Goal: Task Accomplishment & Management: Complete application form

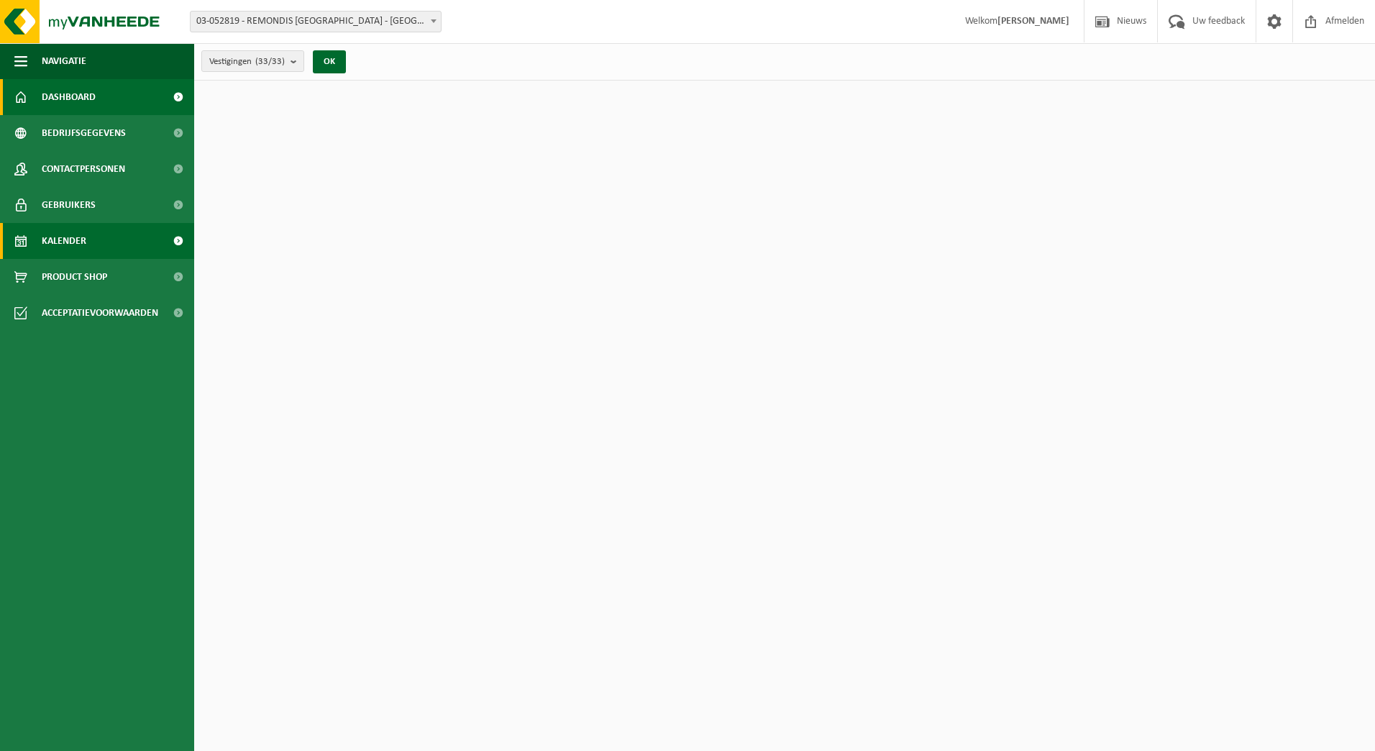
click at [54, 237] on span "Kalender" at bounding box center [64, 241] width 45 height 36
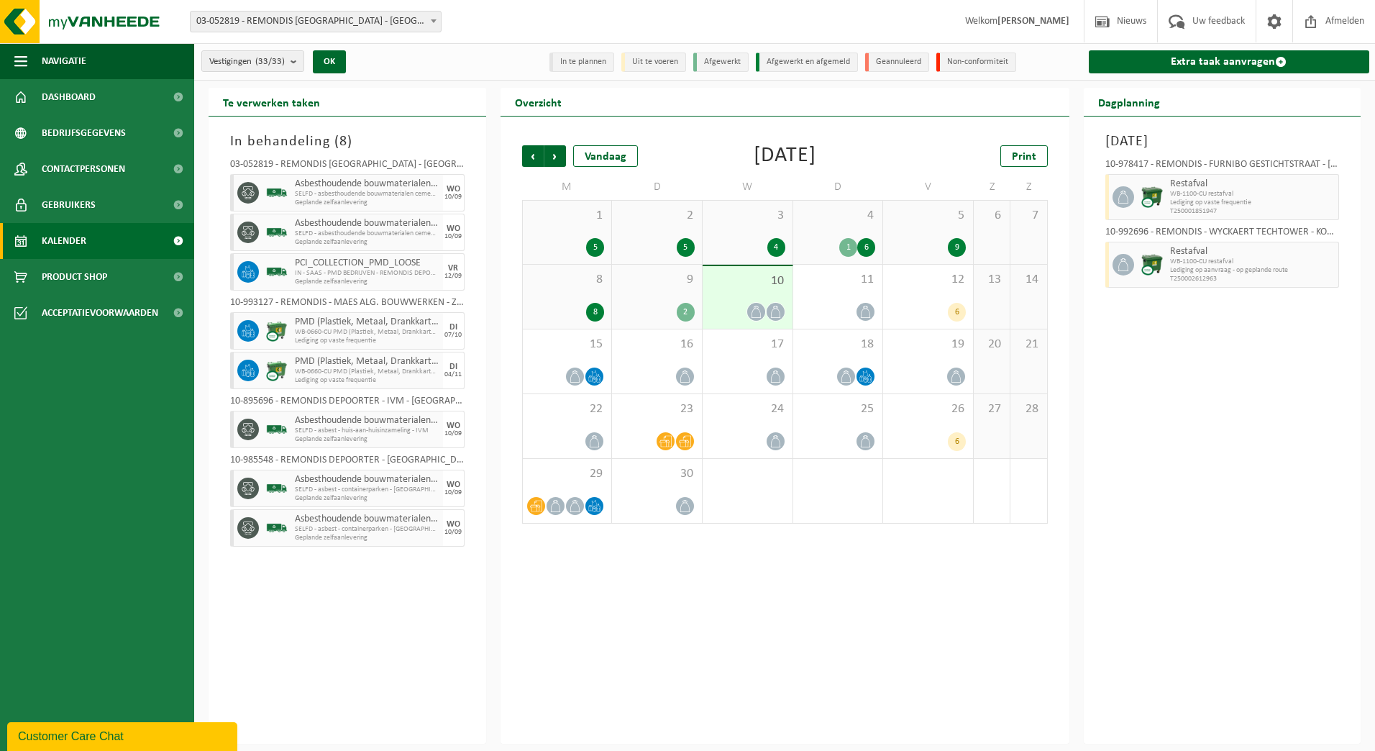
click at [290, 55] on button "Vestigingen (33/33)" at bounding box center [252, 61] width 103 height 22
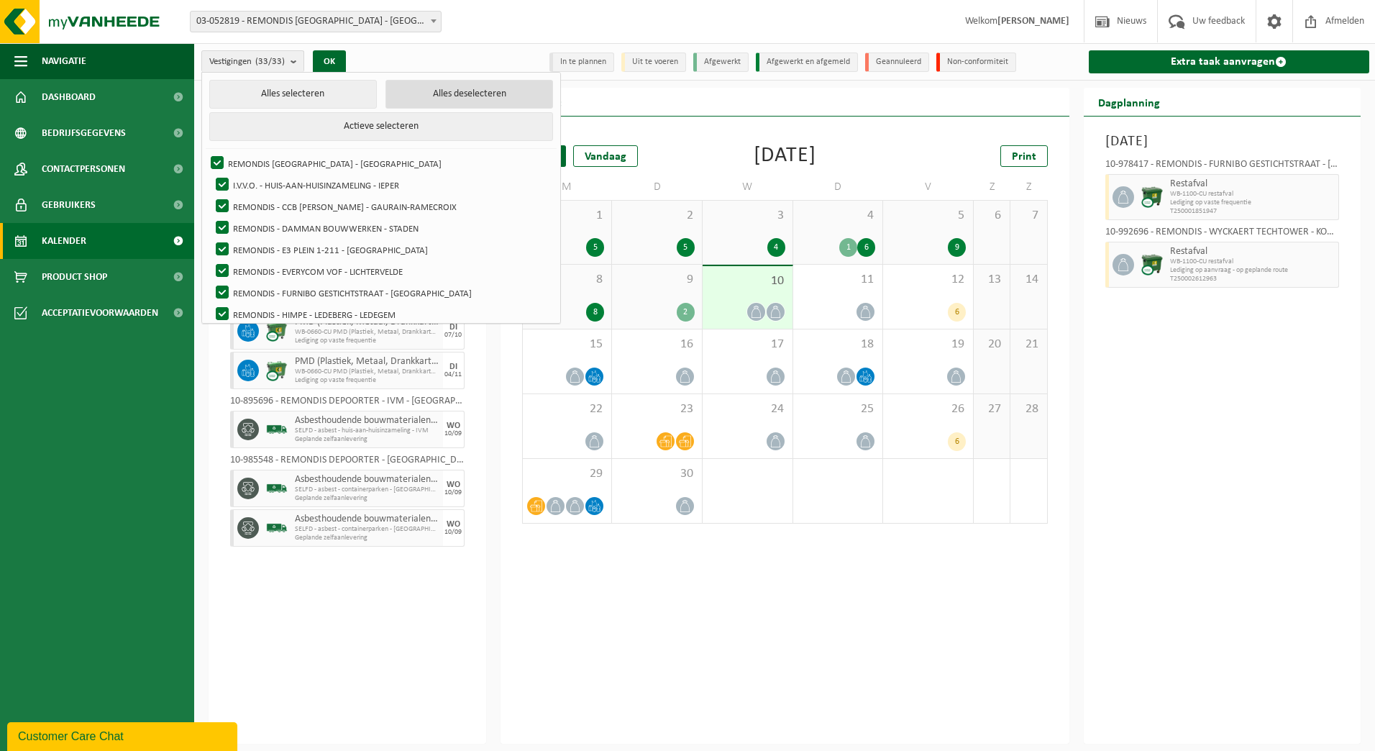
click at [413, 96] on button "Alles deselecteren" at bounding box center [470, 94] width 168 height 29
checkbox input "false"
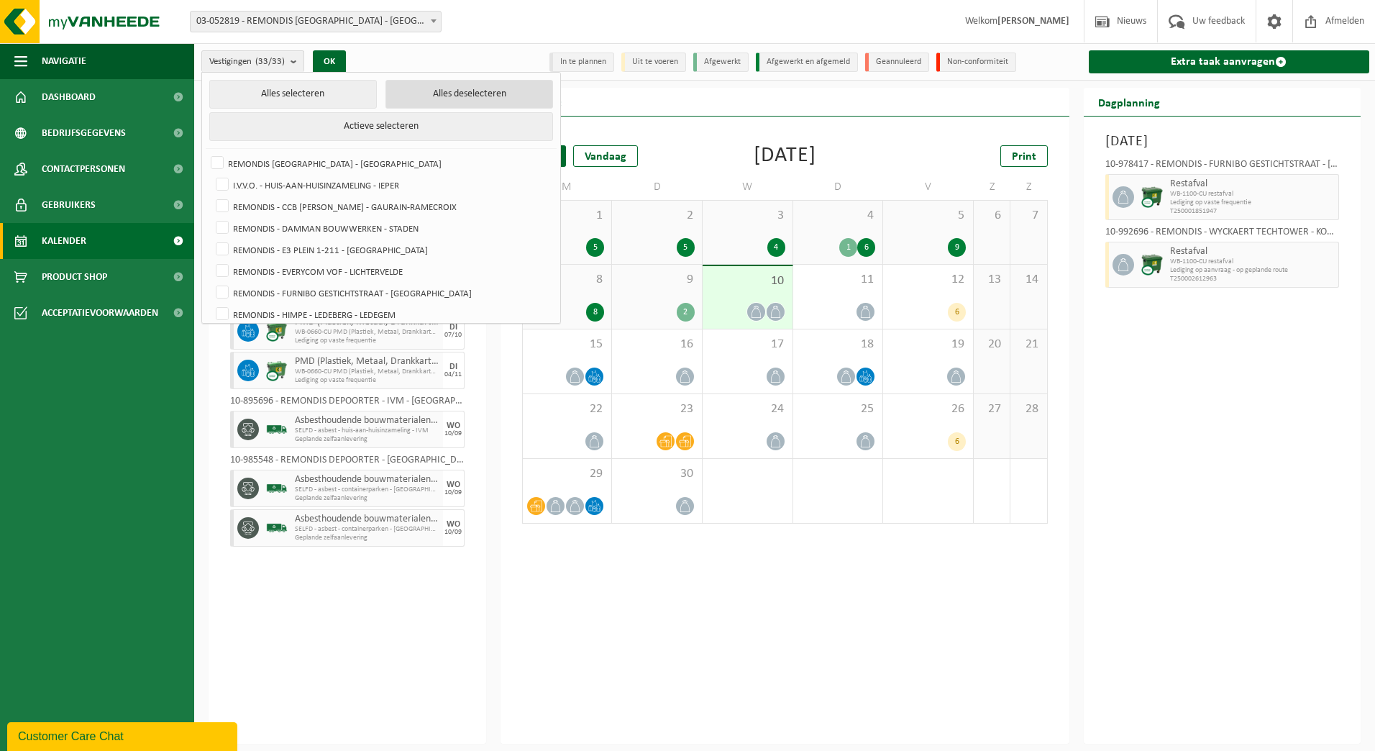
checkbox input "false"
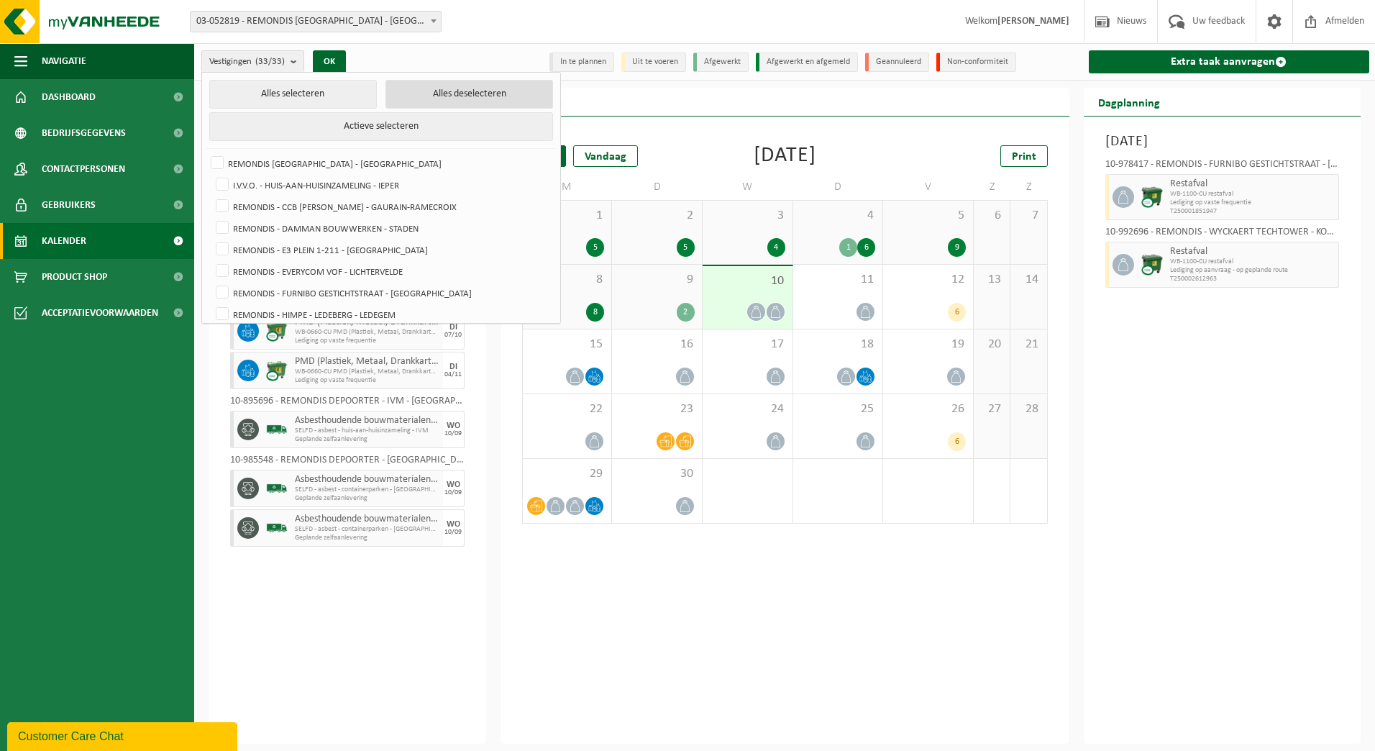
checkbox input "false"
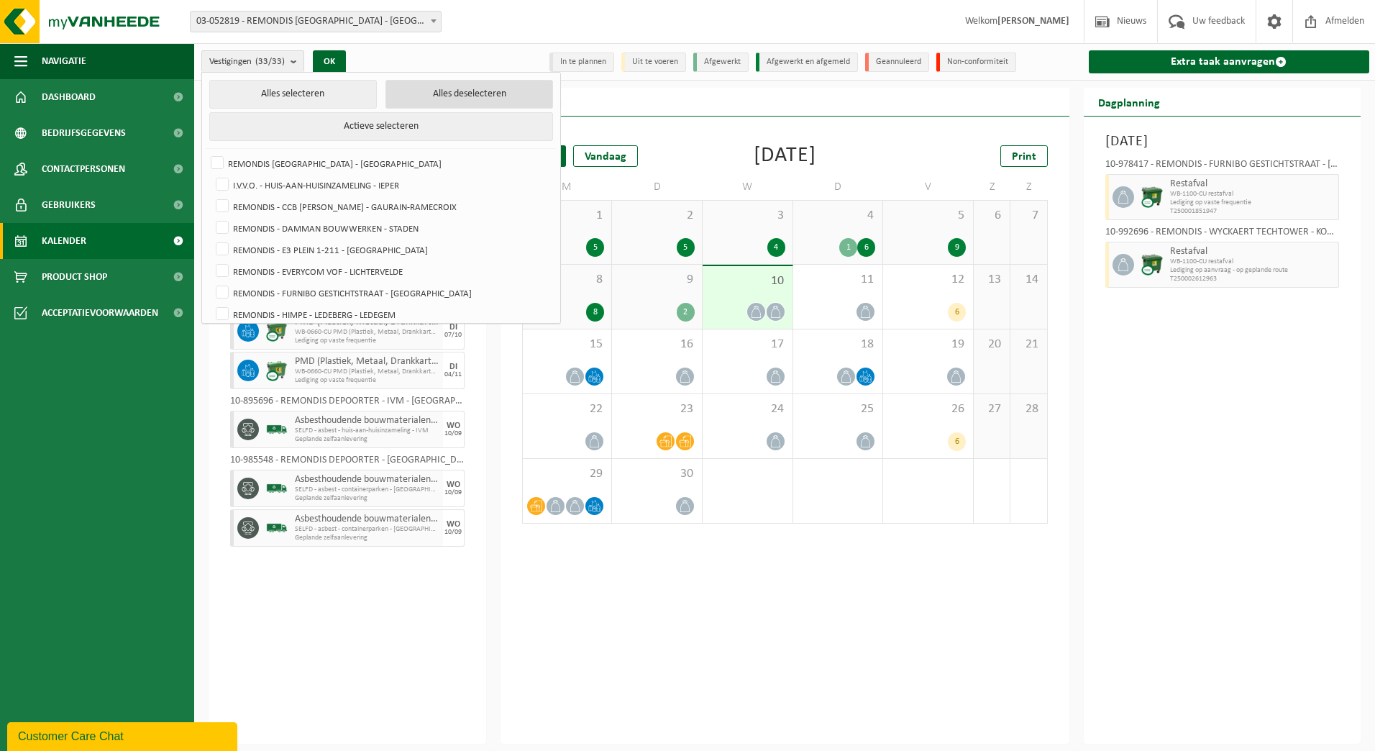
checkbox input "false"
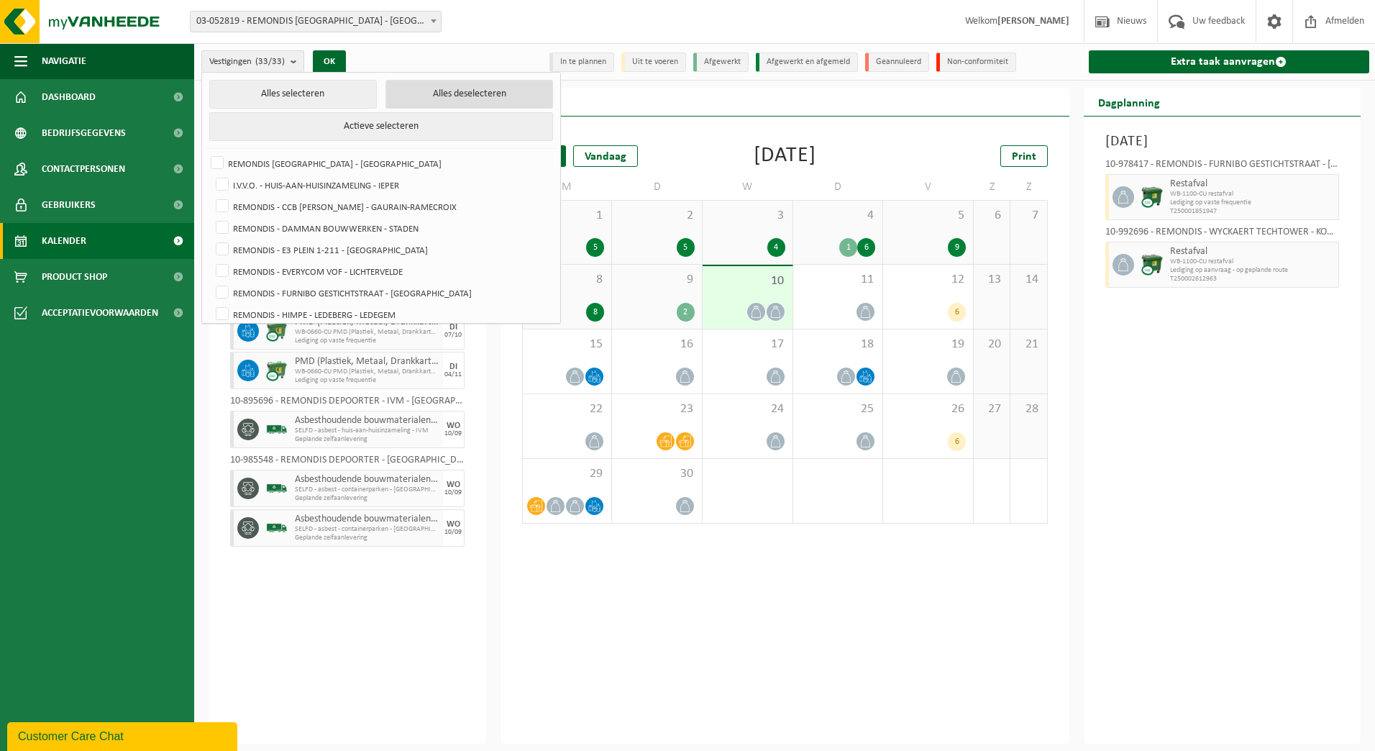
checkbox input "false"
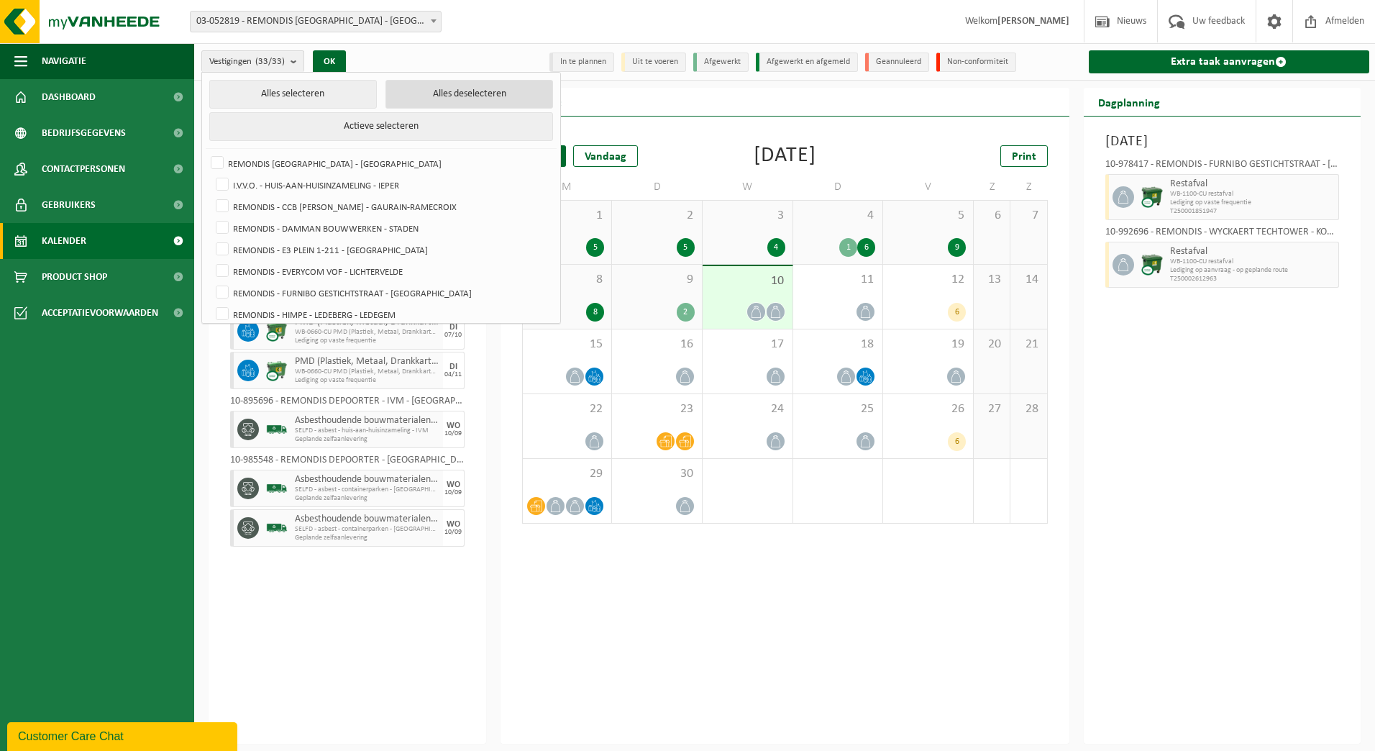
checkbox input "false"
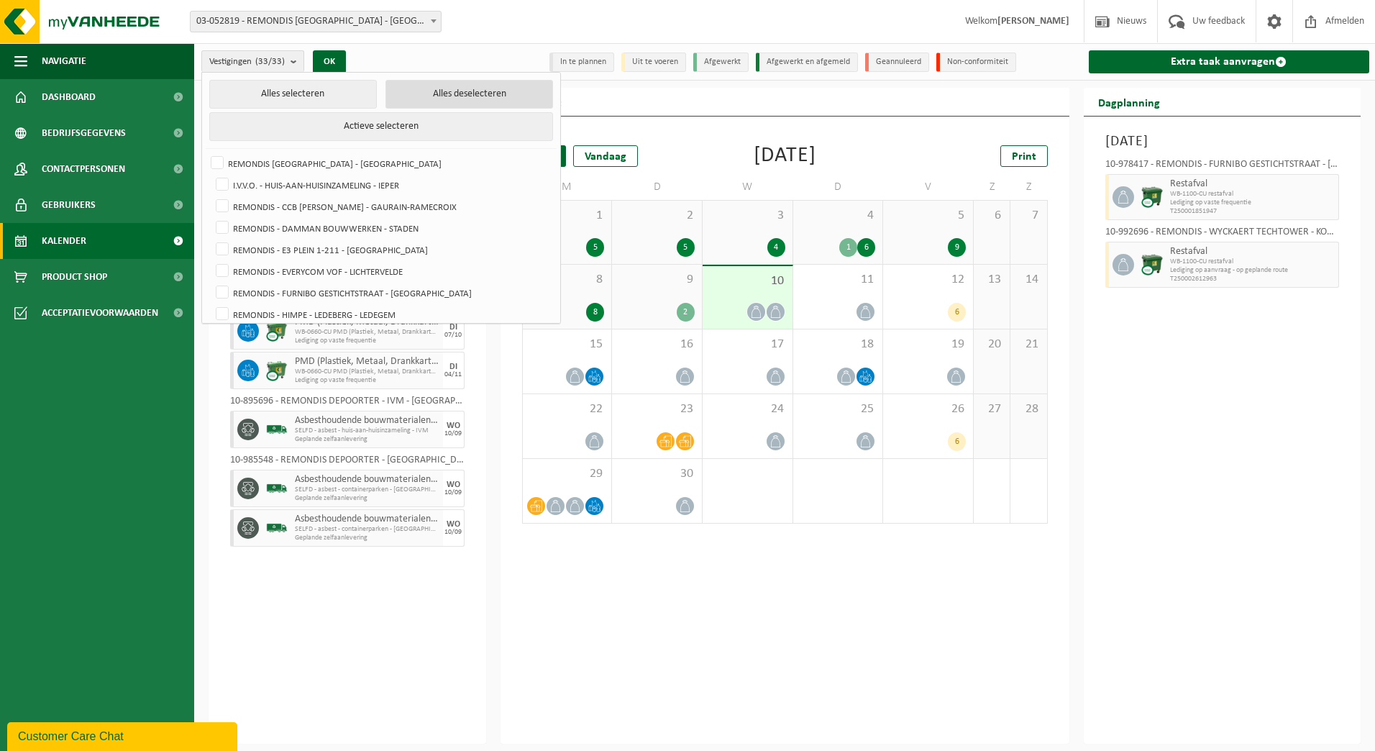
checkbox input "false"
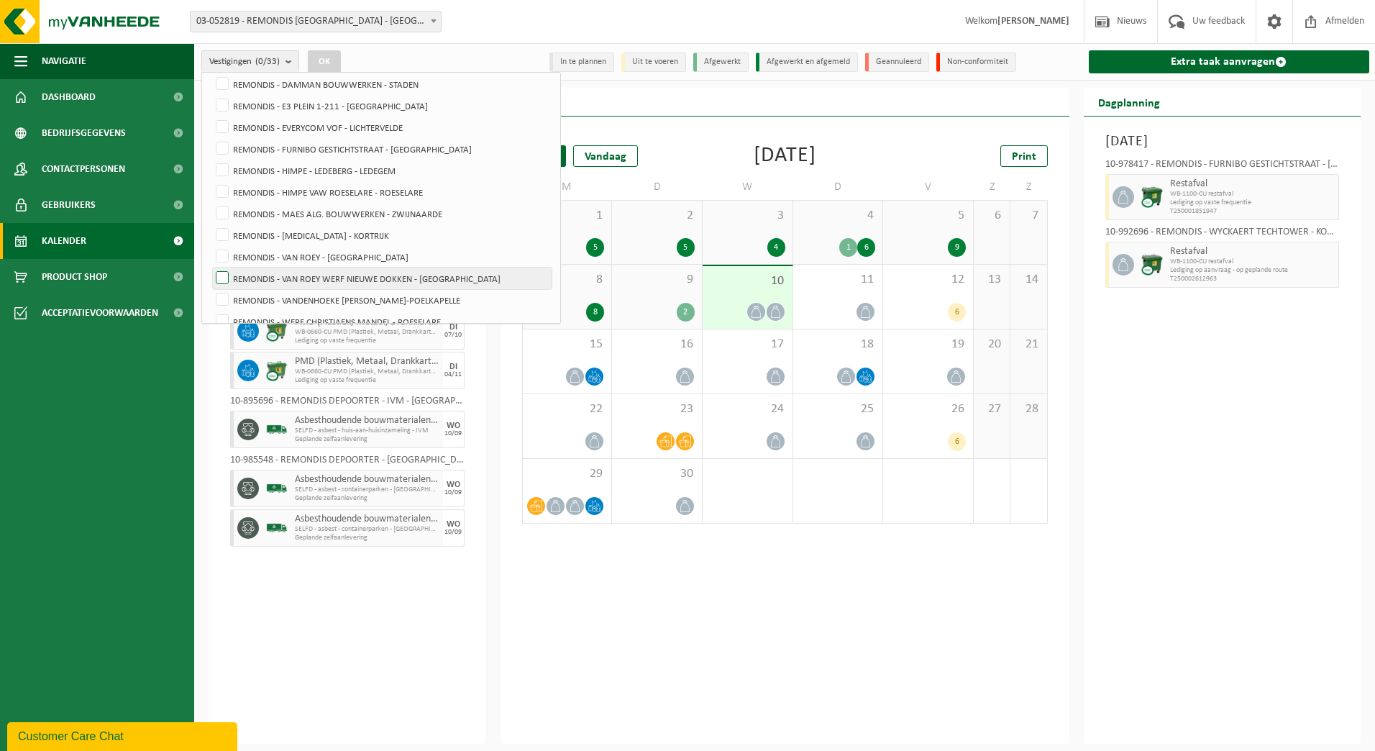
scroll to position [216, 0]
click at [327, 270] on label "REMONDIS - WERF KOUTERSTRAAT - KALKEN" at bounding box center [382, 271] width 339 height 22
click at [211, 260] on input "REMONDIS - WERF KOUTERSTRAAT - KALKEN" at bounding box center [210, 260] width 1 height 1
checkbox input "true"
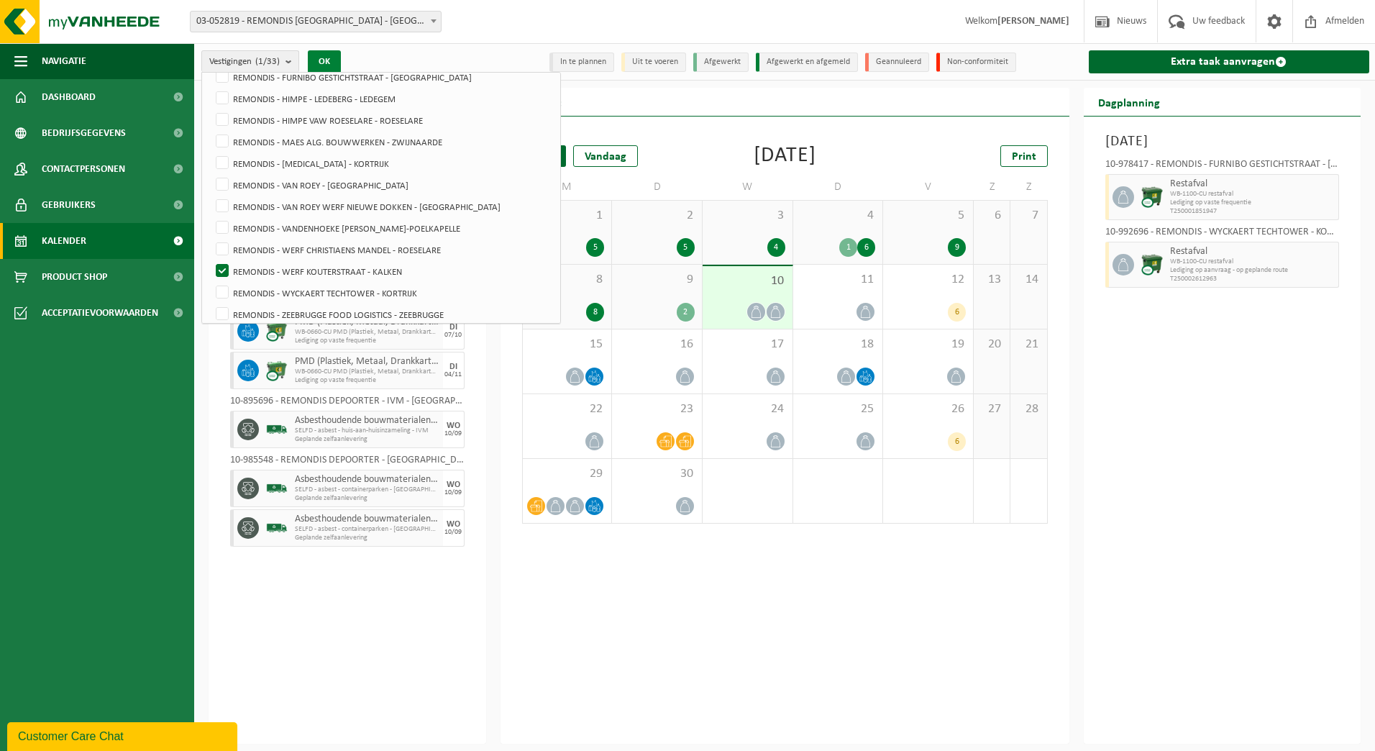
click at [317, 59] on button "OK" at bounding box center [324, 61] width 33 height 23
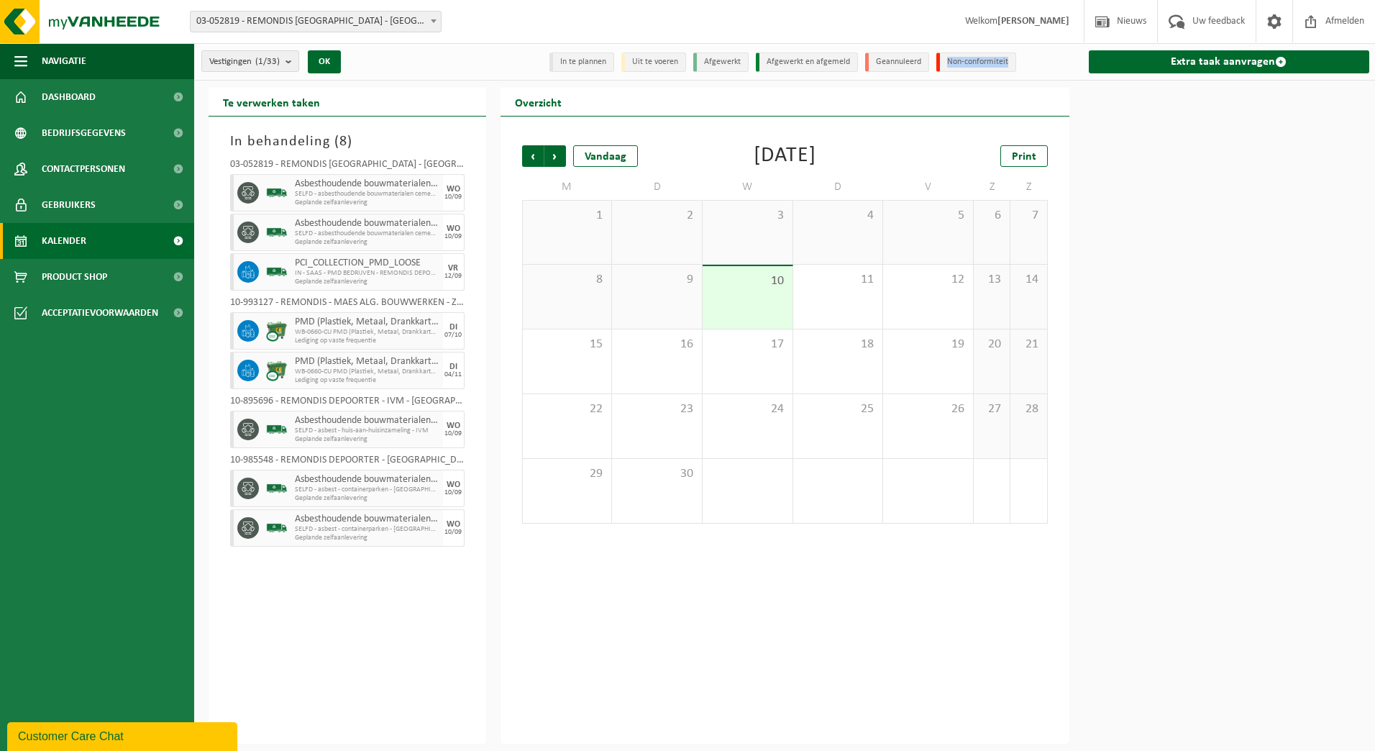
drag, startPoint x: 1008, startPoint y: 64, endPoint x: 939, endPoint y: 58, distance: 69.4
click at [939, 58] on li "Non-conformiteit" at bounding box center [976, 62] width 80 height 19
drag, startPoint x: 939, startPoint y: 58, endPoint x: 850, endPoint y: 60, distance: 89.2
click at [850, 60] on ul "In te plannen Uit te voeren Afgewerkt Afgewerkt en afgemeld Geannuleerd Non-con…" at bounding box center [785, 61] width 478 height 29
click at [785, 64] on li "Afgewerkt en afgemeld" at bounding box center [807, 62] width 102 height 19
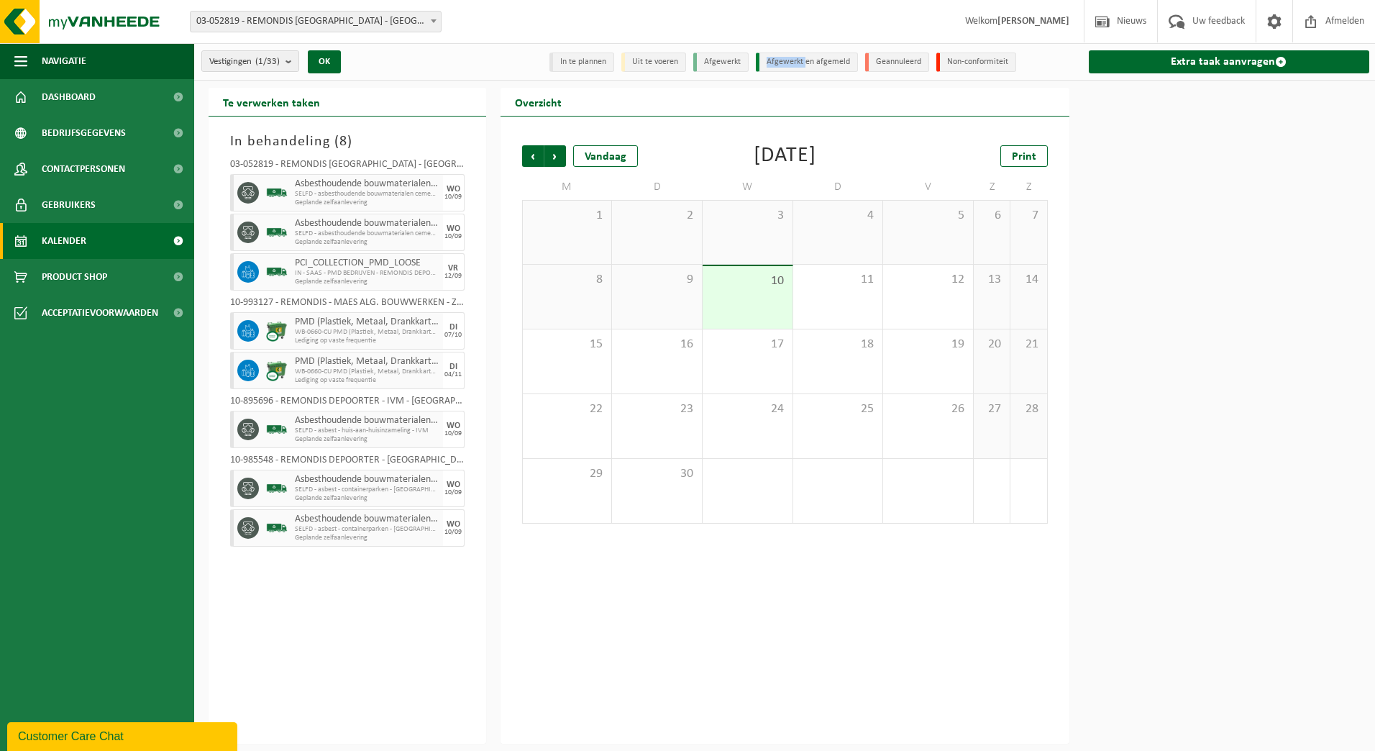
click at [785, 64] on li "Afgewerkt en afgemeld" at bounding box center [807, 62] width 102 height 19
drag, startPoint x: 785, startPoint y: 64, endPoint x: 711, endPoint y: 58, distance: 74.4
click at [711, 58] on li "Afgewerkt" at bounding box center [720, 62] width 55 height 19
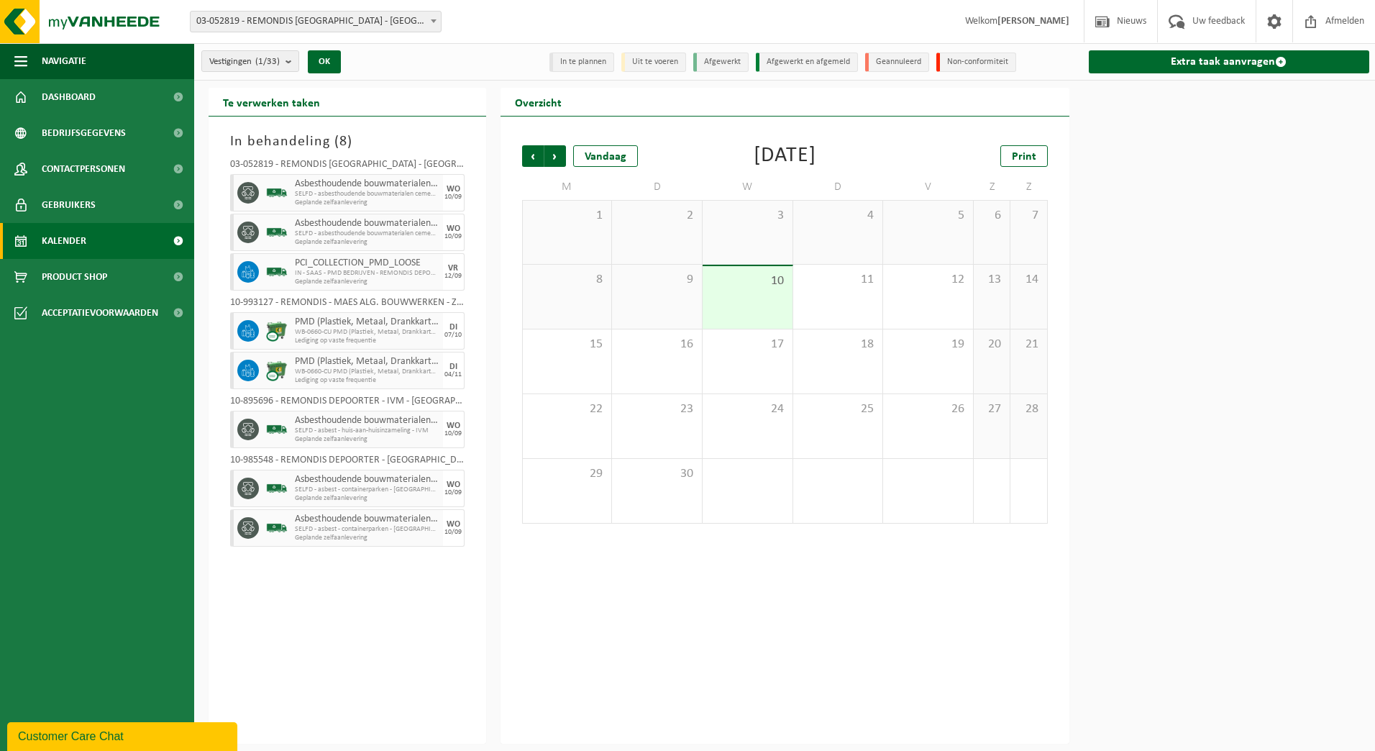
drag, startPoint x: 711, startPoint y: 58, endPoint x: 652, endPoint y: 58, distance: 58.3
click at [652, 58] on li "Uit te voeren" at bounding box center [653, 62] width 65 height 19
drag, startPoint x: 652, startPoint y: 58, endPoint x: 573, endPoint y: 59, distance: 79.1
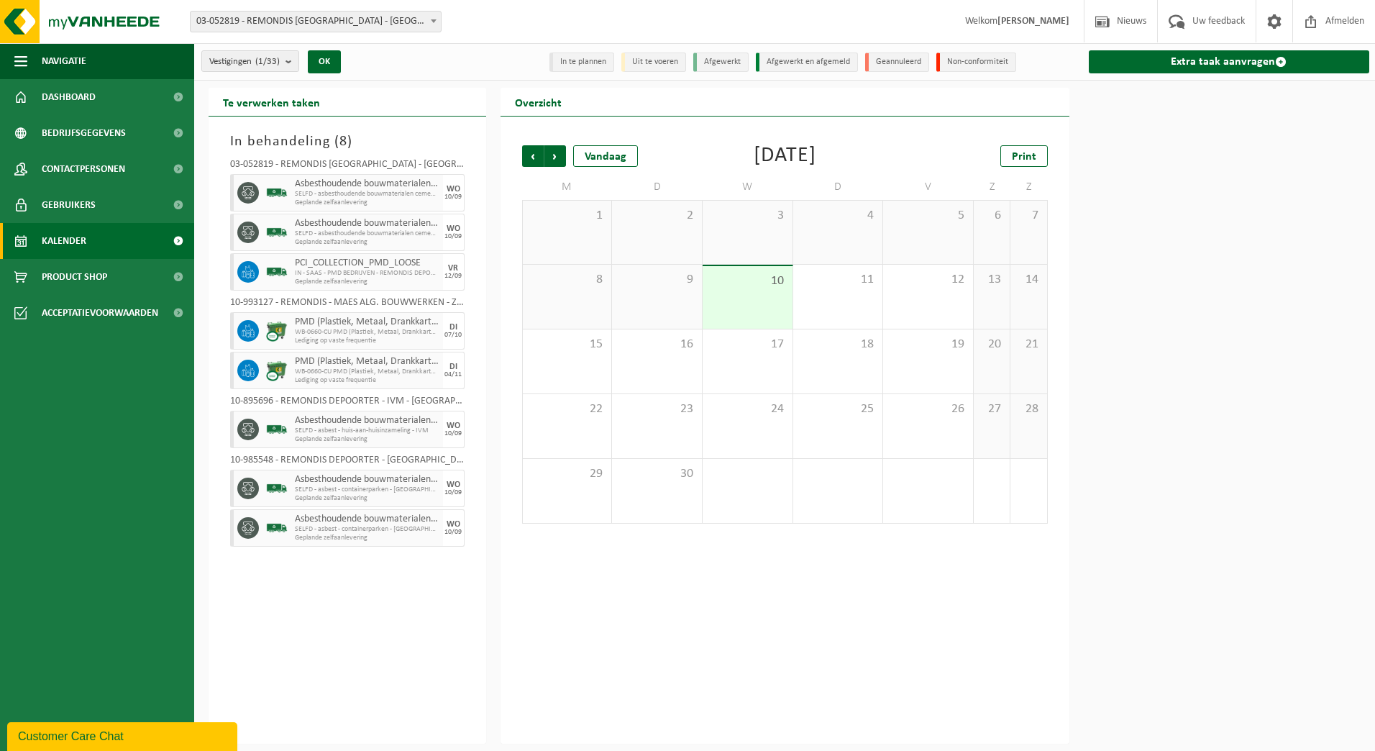
click at [573, 59] on li "In te plannen" at bounding box center [582, 62] width 65 height 19
click at [387, 111] on div "Te verwerken taken" at bounding box center [348, 102] width 278 height 29
click at [1210, 61] on link "Extra taak aanvragen" at bounding box center [1229, 61] width 281 height 23
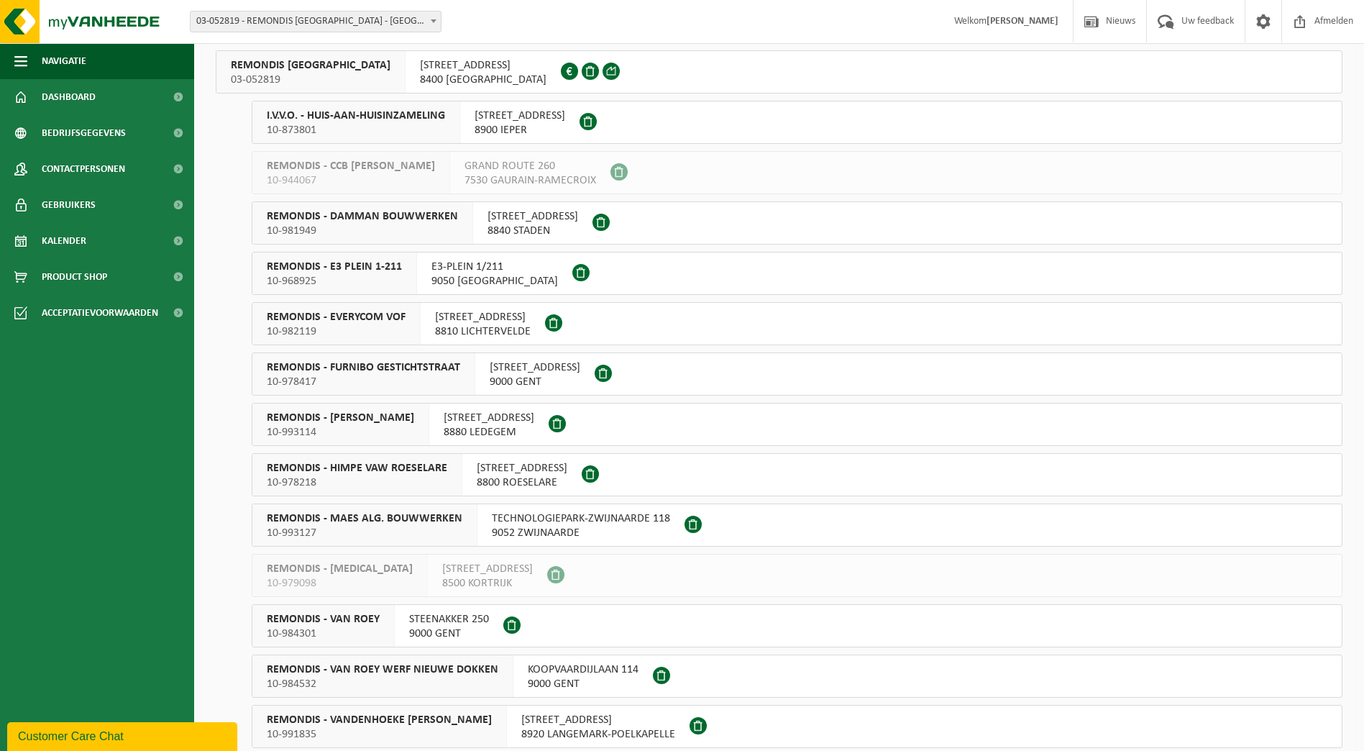
scroll to position [360, 0]
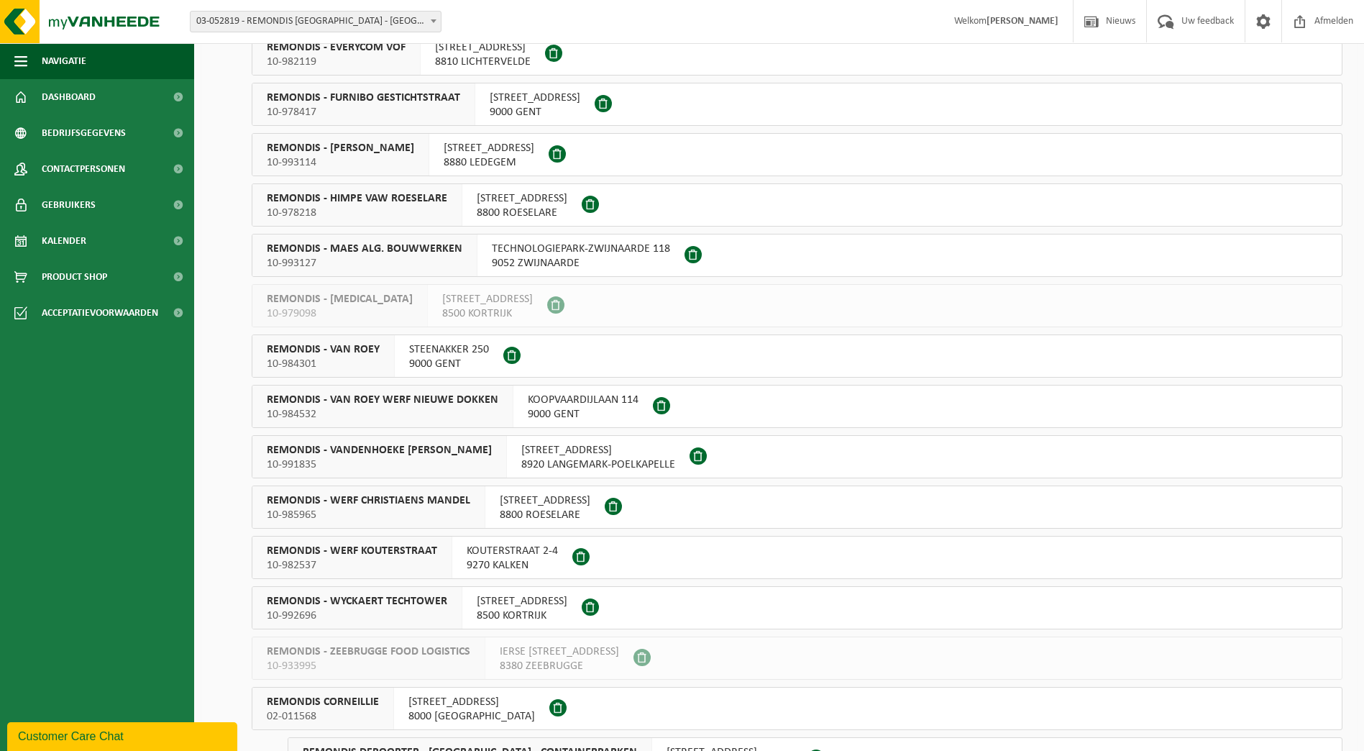
click at [580, 558] on span at bounding box center [581, 556] width 17 height 17
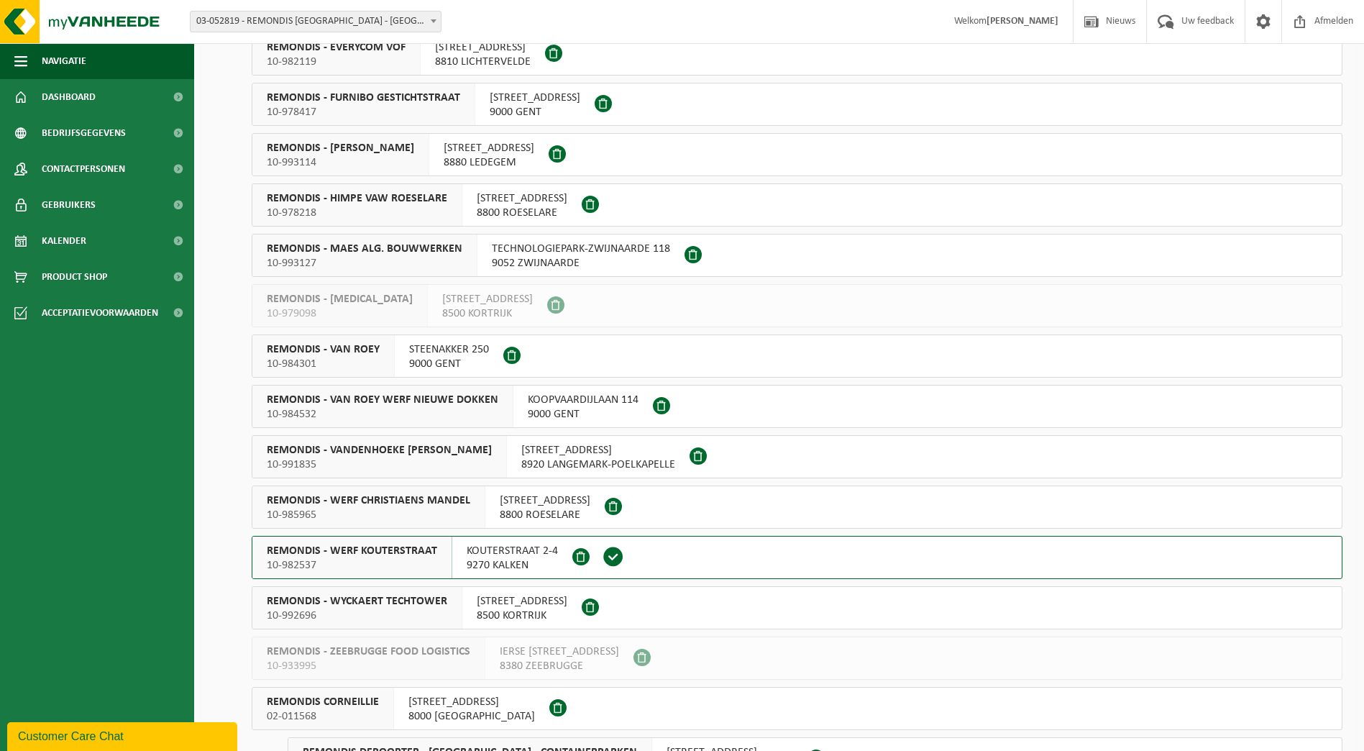
click at [616, 556] on span at bounding box center [614, 557] width 22 height 22
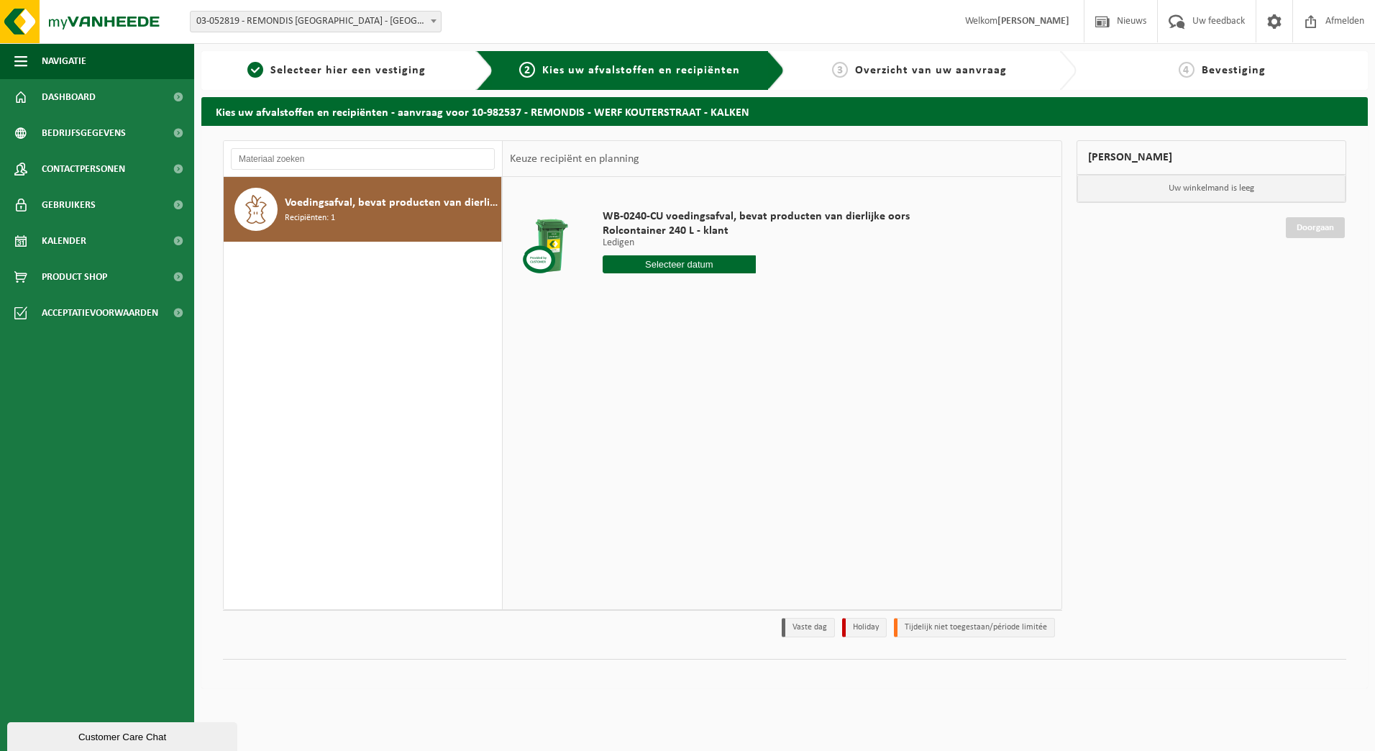
click at [724, 263] on input "text" at bounding box center [680, 264] width 154 height 18
click at [617, 391] on div "15" at bounding box center [615, 391] width 25 height 23
type input "Van 2025-09-15"
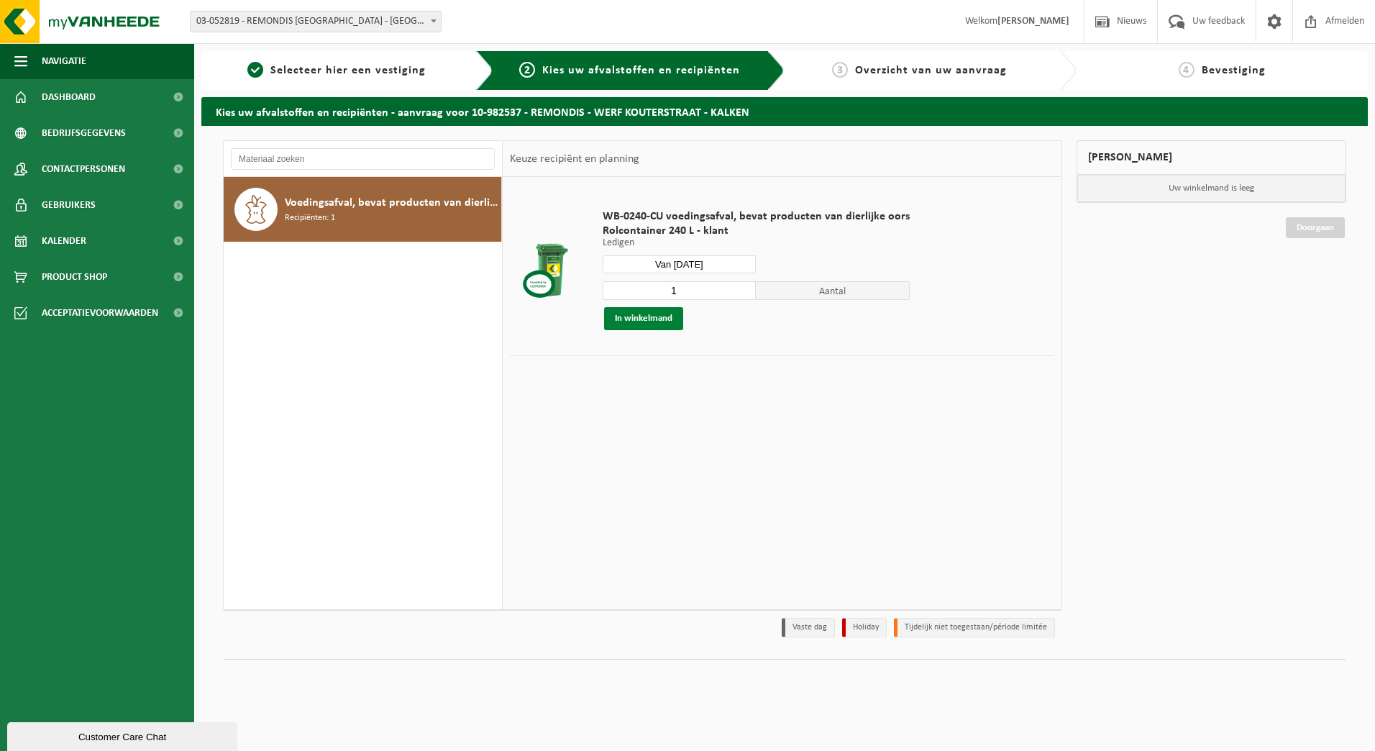
click at [665, 316] on button "In winkelmand" at bounding box center [643, 318] width 79 height 23
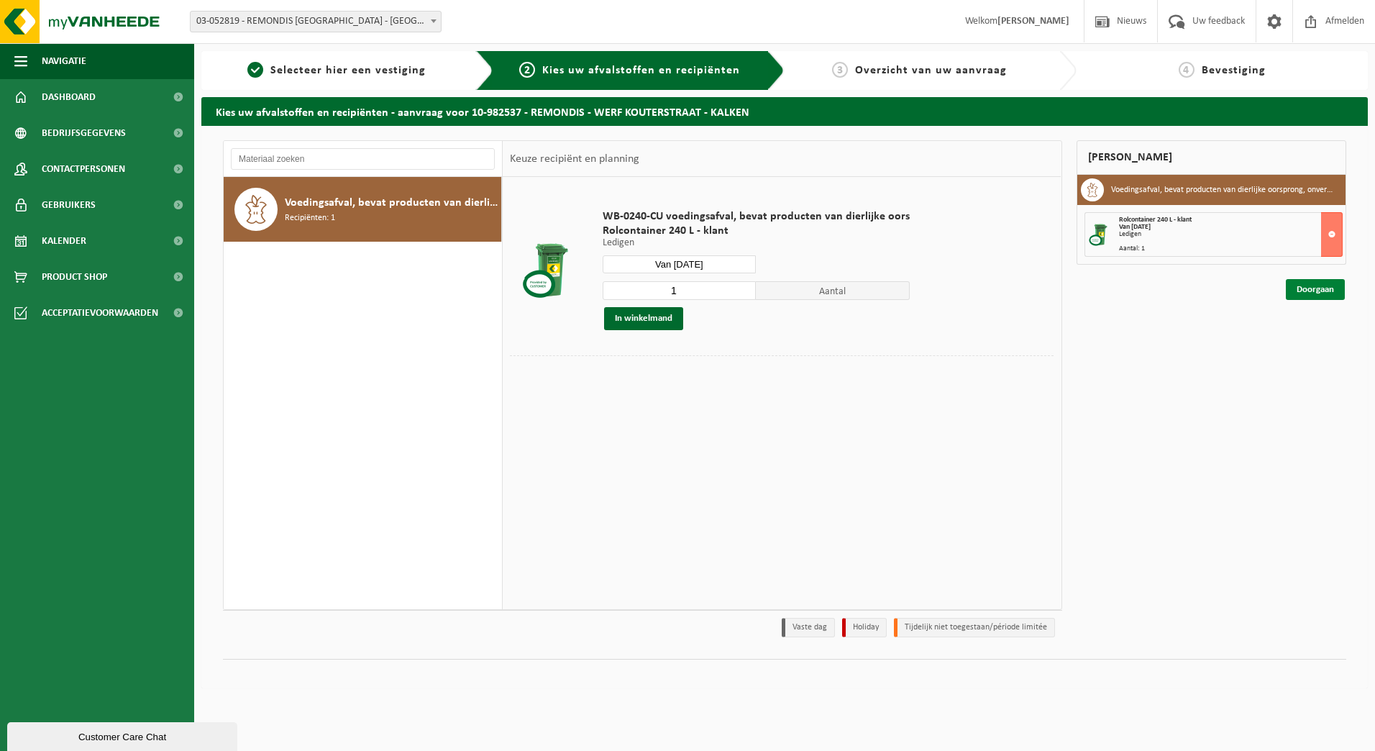
click at [1336, 291] on link "Doorgaan" at bounding box center [1315, 289] width 59 height 21
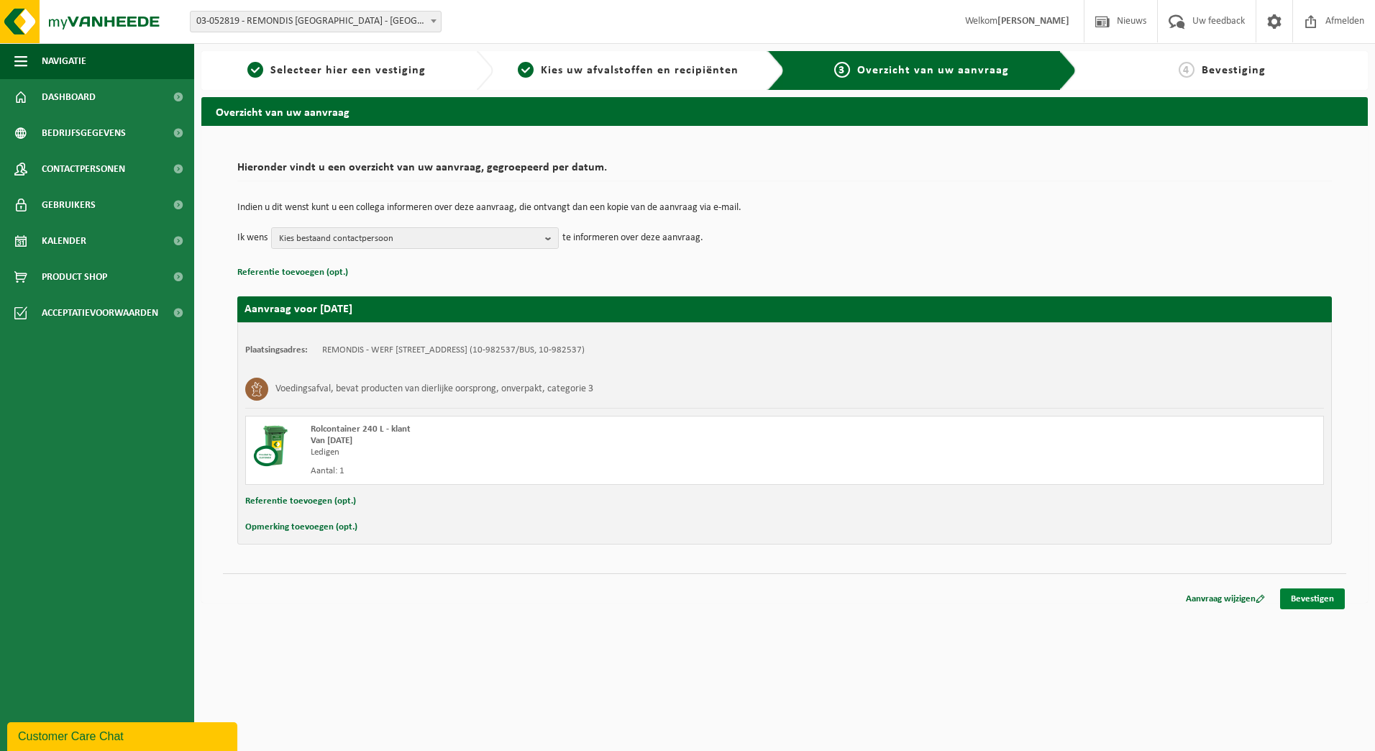
click at [1294, 601] on link "Bevestigen" at bounding box center [1312, 598] width 65 height 21
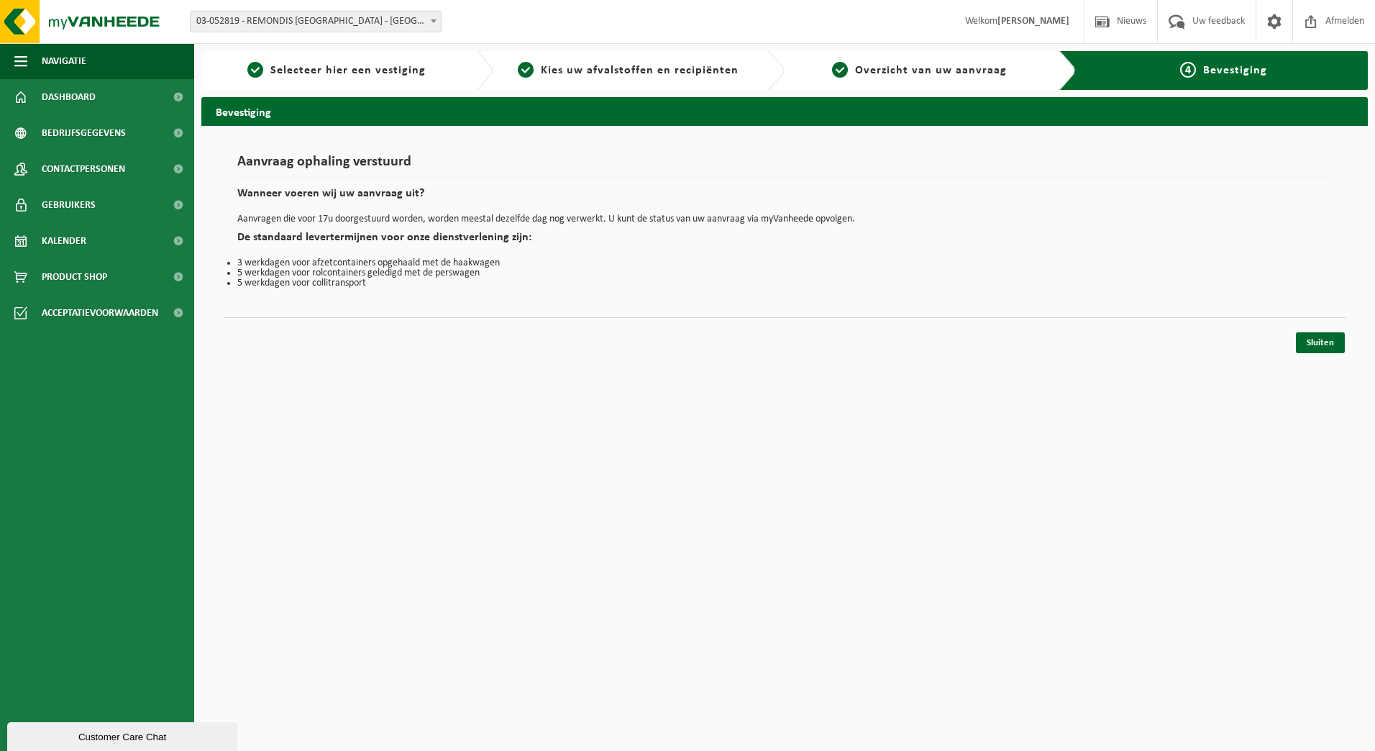
click at [418, 232] on h2 "De standaard levertermijnen voor onze dienstverlening zijn:" at bounding box center [784, 241] width 1095 height 19
click at [1305, 346] on link "Sluiten" at bounding box center [1320, 342] width 49 height 21
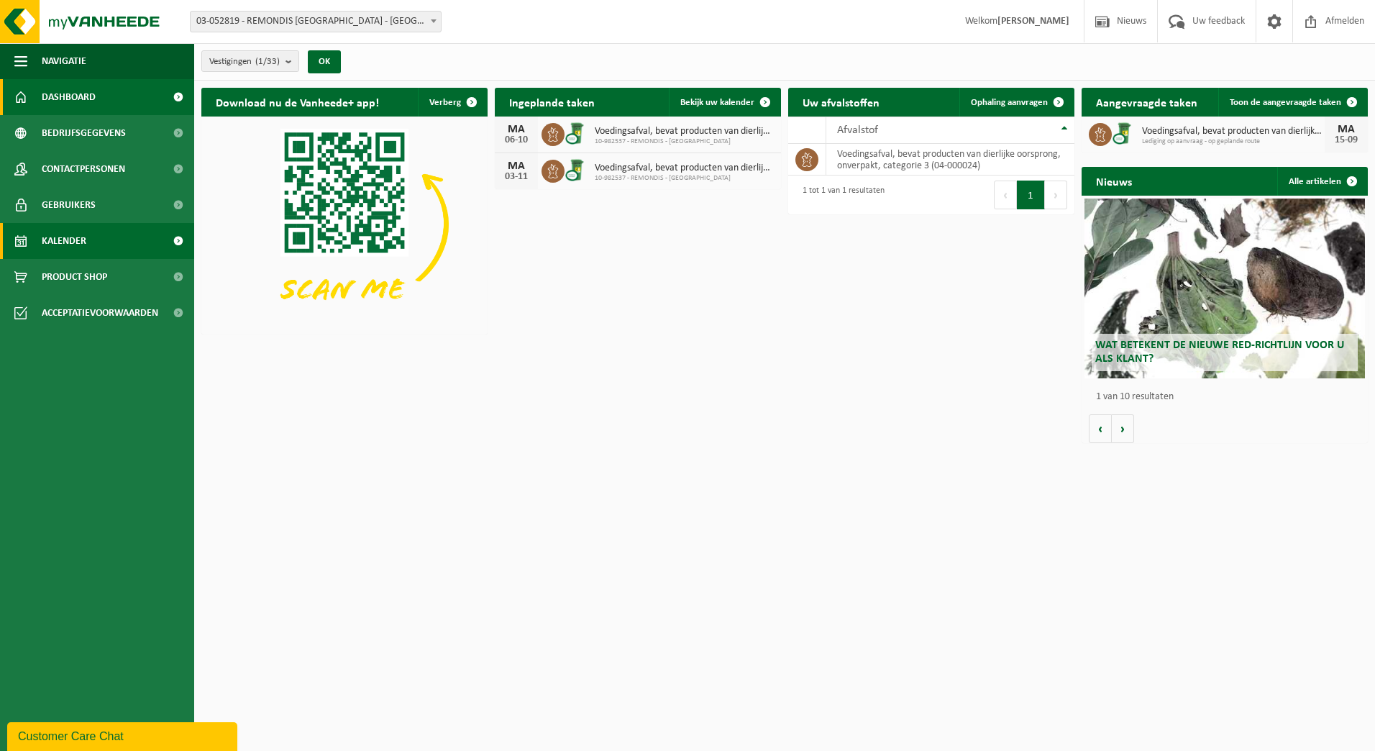
click at [62, 248] on span "Kalender" at bounding box center [64, 241] width 45 height 36
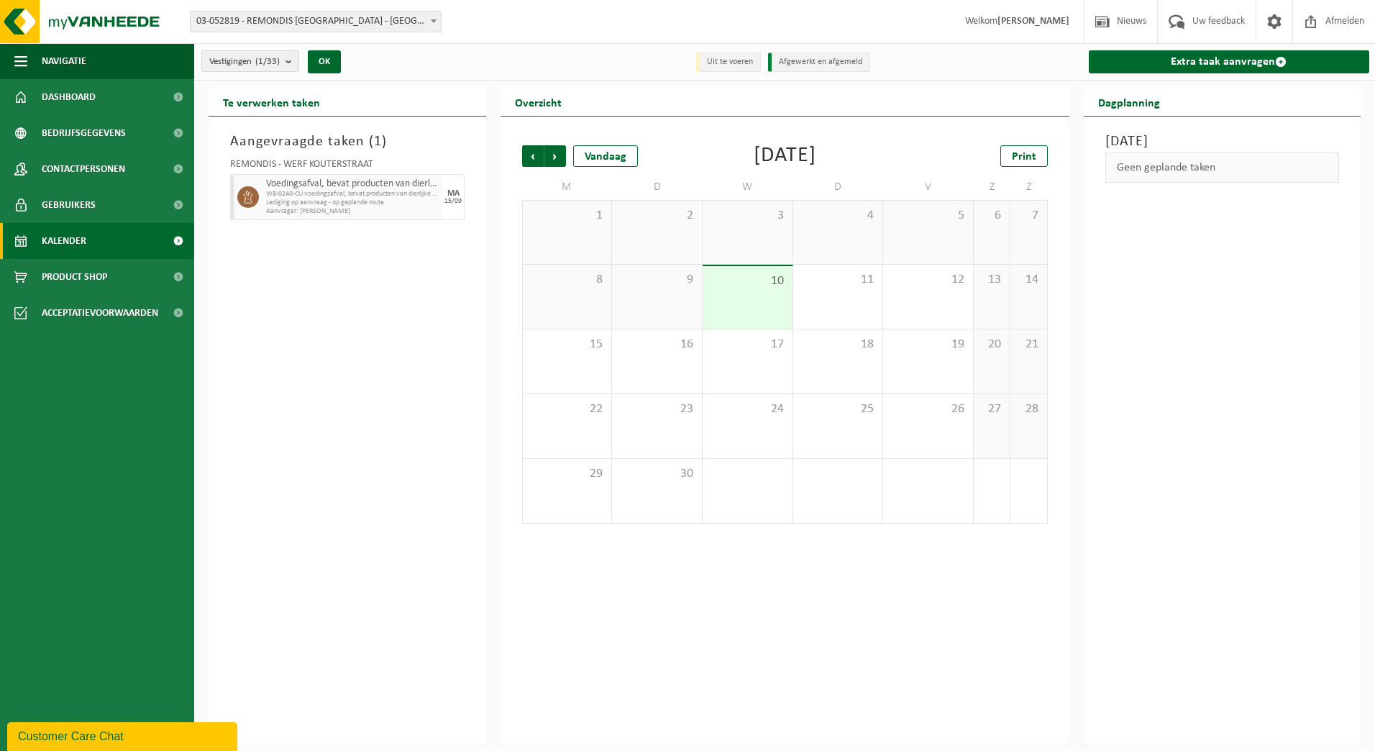
click at [411, 193] on span "WB-0240-CU voedingsafval, bevat producten van dierlijke oors" at bounding box center [352, 194] width 173 height 9
